Goal: Transaction & Acquisition: Book appointment/travel/reservation

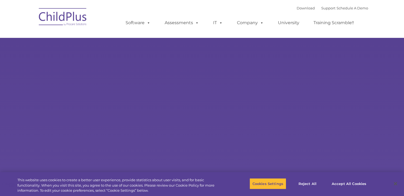
select select "MEDIUM"
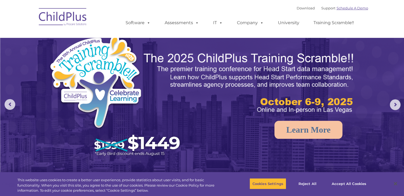
click at [347, 8] on link "Schedule A Demo" at bounding box center [353, 8] width 32 height 4
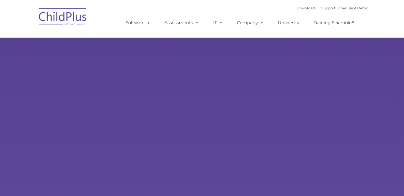
type input ""
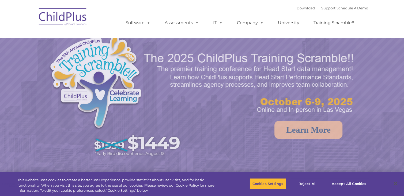
select select "MEDIUM"
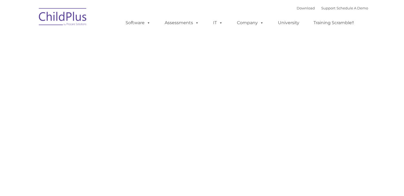
type input ""
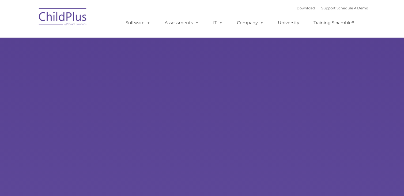
type input ""
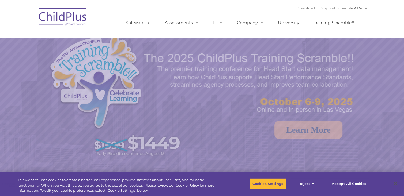
select select "MEDIUM"
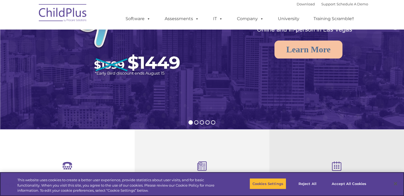
scroll to position [60, 0]
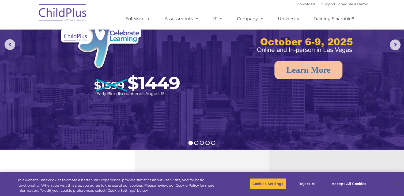
click at [75, 15] on img at bounding box center [63, 13] width 54 height 27
